Goal: Use online tool/utility: Utilize a website feature to perform a specific function

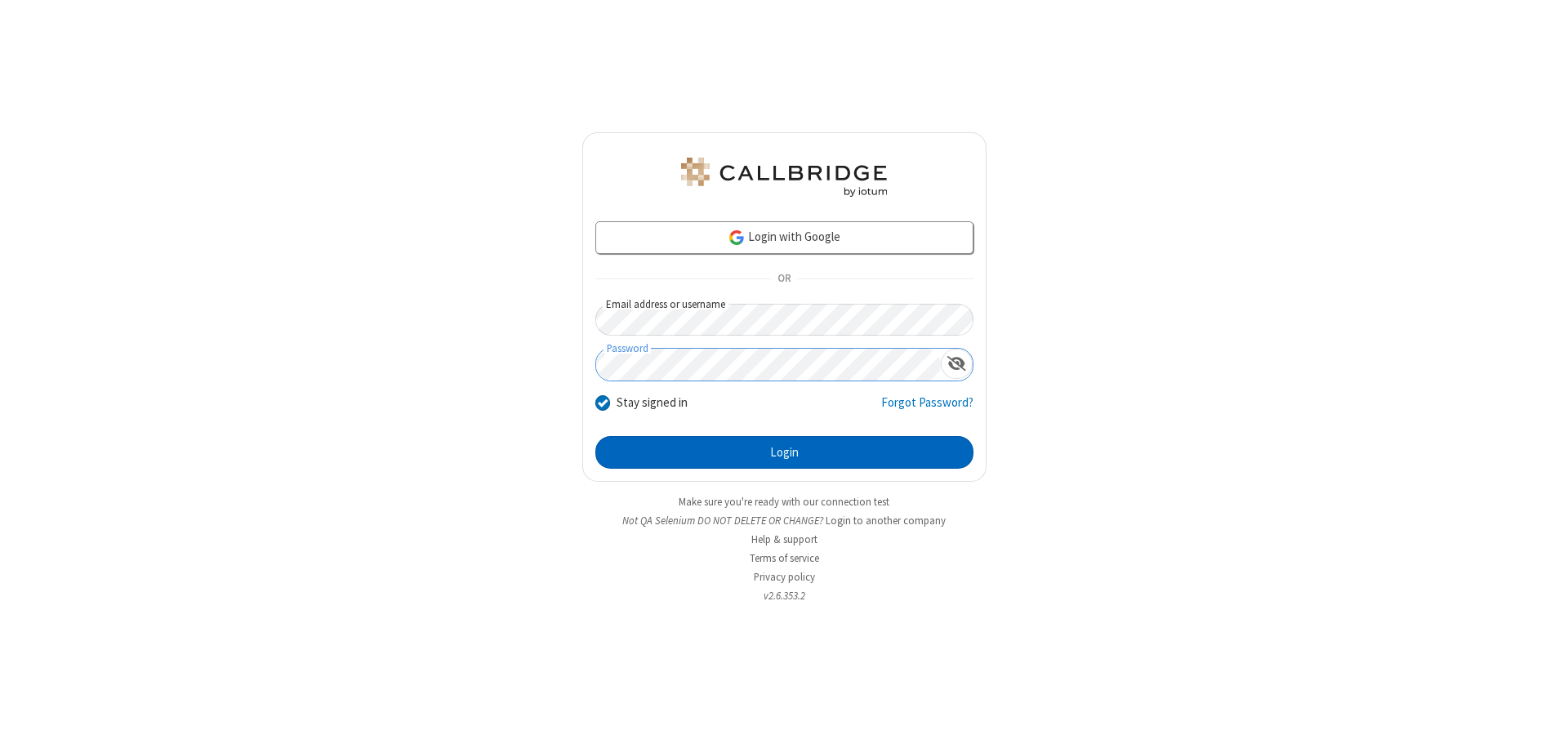
click at [784, 452] on button "Login" at bounding box center [785, 452] width 378 height 33
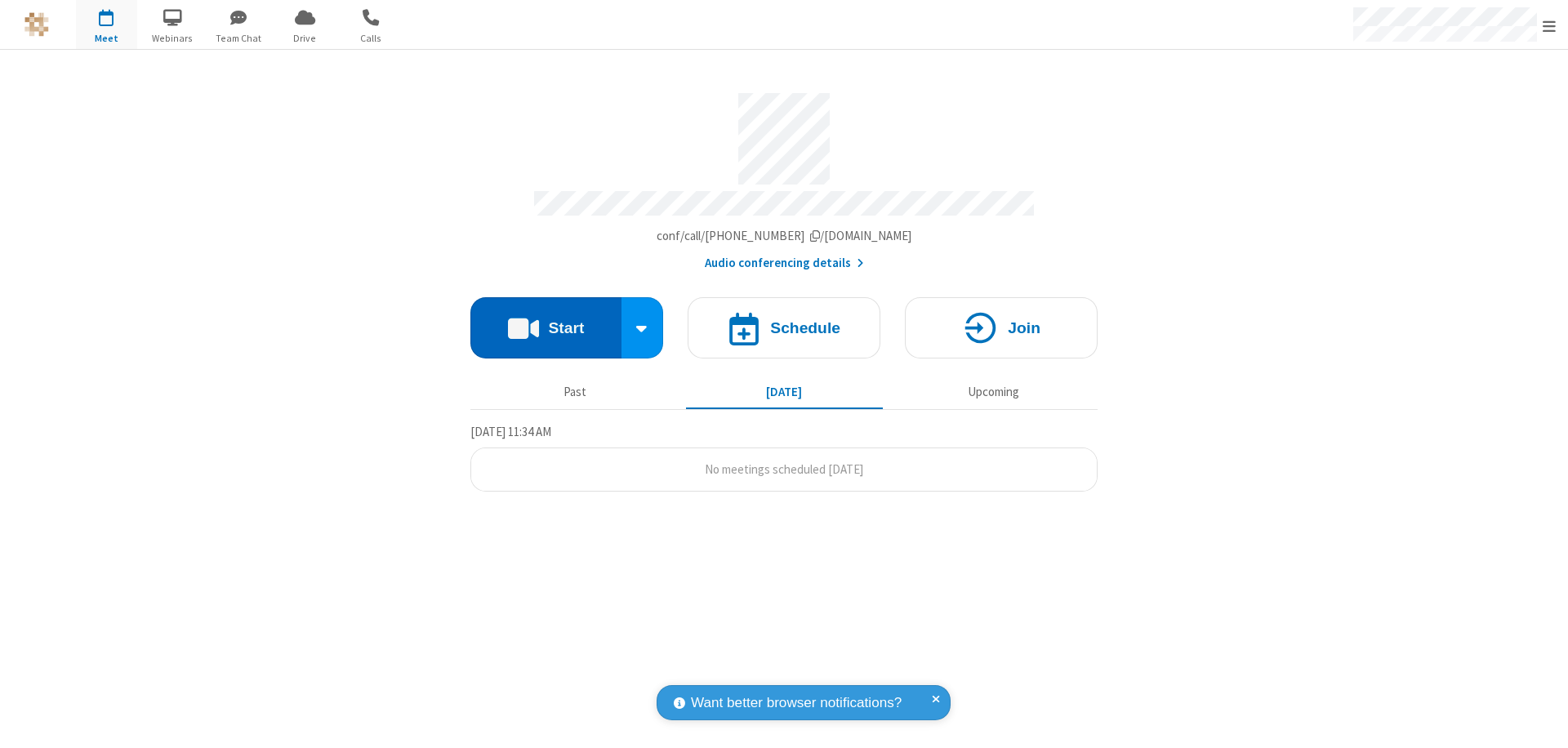
click at [545, 320] on button "Start" at bounding box center [546, 327] width 151 height 61
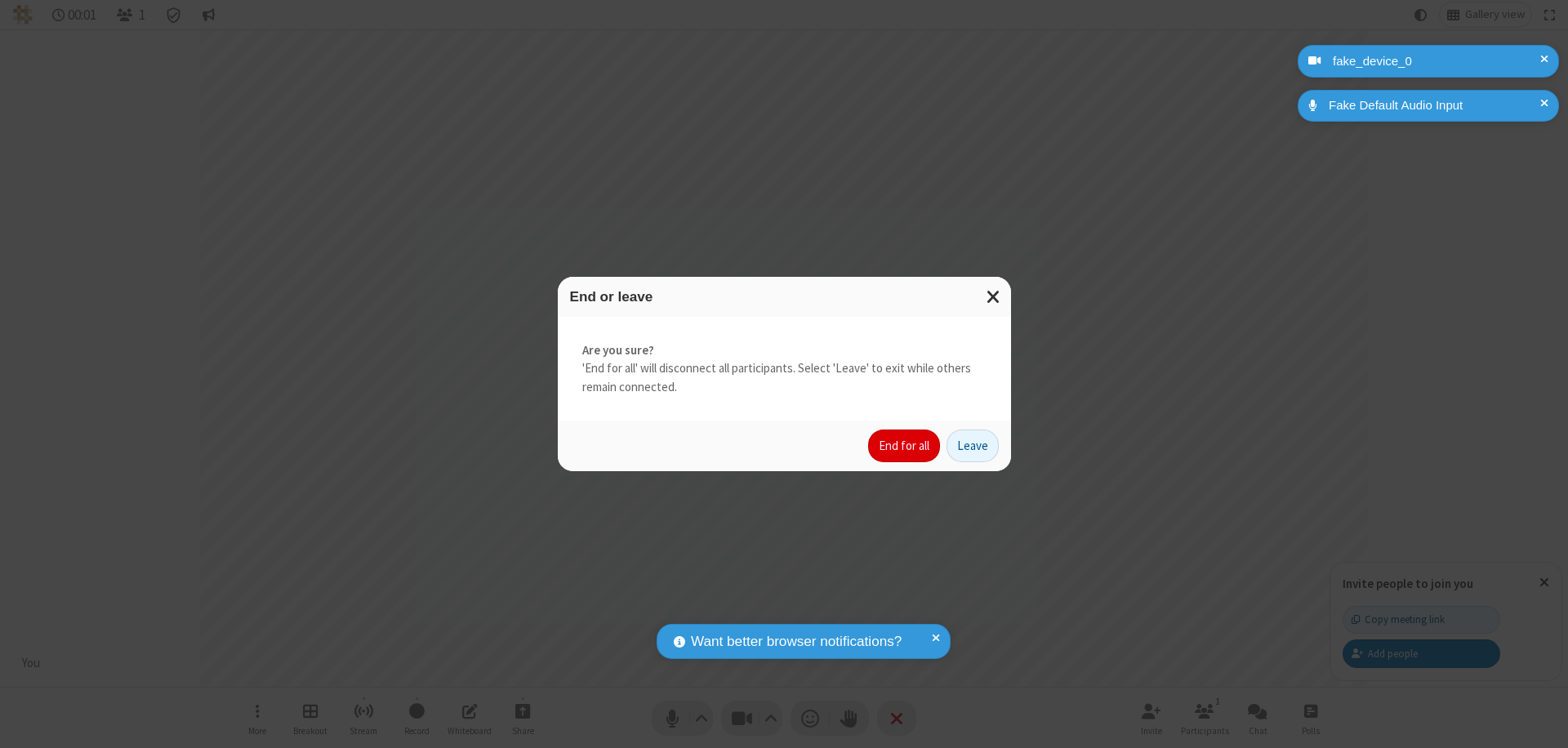
click at [905, 446] on button "End for all" at bounding box center [904, 446] width 72 height 33
